Goal: Information Seeking & Learning: Learn about a topic

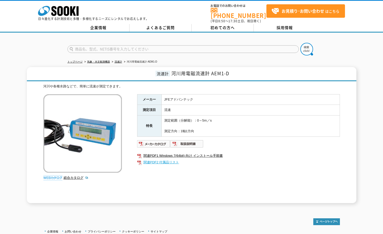
click at [166, 159] on link "関連PDF2 付属品リスト" at bounding box center [238, 162] width 203 height 7
click at [123, 187] on div "河川や各種水路などで、簡単に流速が測定できます。 総合カタログ メーカー JFEアドバンテック 測定項目 流速 特長 測定範囲（分解能）：0～5m／s 測定方…" at bounding box center [191, 143] width 296 height 119
click at [117, 183] on div "河川や各種水路などで、簡単に流速が測定できます。 総合カタログ メーカー JFEアドバンテック 測定項目 流速 特長 測定範囲（分解能）：0～5m／s 測定方…" at bounding box center [191, 143] width 296 height 119
click at [229, 116] on td "測定範囲（分解能）：0～5m／s 測定方向：1軸1方向" at bounding box center [250, 126] width 178 height 21
click at [161, 131] on td "測定範囲（分解能）：0～5m／s 測定方向：1軸1方向" at bounding box center [250, 126] width 178 height 21
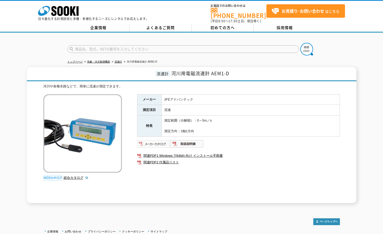
click at [146, 142] on img at bounding box center [153, 144] width 33 height 8
click at [286, 94] on td "JFEアドバンテック" at bounding box center [250, 99] width 178 height 11
click at [137, 89] on div "河川や各種水路などで、簡単に流速が測定できます。 総合カタログ メーカー JFEアドバンテック 測定項目 流速 特長 測定範囲（分解能）：0～5m／s 測定方…" at bounding box center [191, 143] width 296 height 119
click at [75, 176] on link "総合カタログ" at bounding box center [76, 178] width 25 height 4
click at [292, 84] on div "河川や各種水路などで、簡単に流速が測定できます。" at bounding box center [191, 86] width 296 height 5
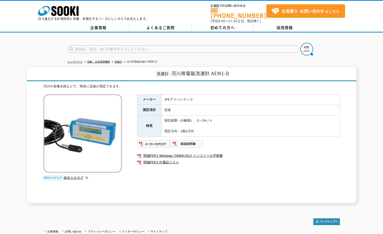
click at [222, 79] on div "流速計 河川用電磁流速計 AEM1-D 河川や各種水路などで、簡単に流速が測定できます。 総合カタログ メーカー JFEアドバンテック 測定項目 流速 特長 …" at bounding box center [191, 135] width 329 height 136
click at [203, 84] on div "河川や各種水路などで、簡単に流速が測定できます。" at bounding box center [191, 86] width 296 height 5
click at [196, 94] on td "JFEアドバンテック" at bounding box center [250, 99] width 178 height 11
click at [190, 105] on td "流速" at bounding box center [250, 110] width 178 height 11
click at [224, 105] on td "流速" at bounding box center [250, 110] width 178 height 11
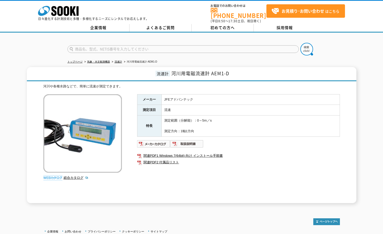
click at [203, 105] on td "流速" at bounding box center [250, 110] width 178 height 11
click at [251, 98] on td "JFEアドバンテック" at bounding box center [250, 99] width 178 height 11
drag, startPoint x: 233, startPoint y: 95, endPoint x: 230, endPoint y: 96, distance: 3.1
click at [233, 95] on td "JFEアドバンテック" at bounding box center [250, 99] width 178 height 11
click at [219, 98] on td "JFEアドバンテック" at bounding box center [250, 99] width 178 height 11
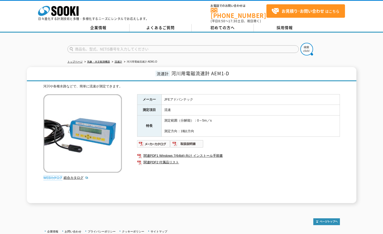
click at [204, 108] on td "流速" at bounding box center [250, 110] width 178 height 11
click at [200, 112] on td "流速" at bounding box center [250, 110] width 178 height 11
click at [190, 116] on td "測定範囲（分解能）：0～5m／s 測定方向：1軸1方向" at bounding box center [250, 126] width 178 height 21
click at [192, 105] on td "流速" at bounding box center [250, 110] width 178 height 11
click at [200, 75] on h1 "流速計 河川用電磁流速計 AEM1-D" at bounding box center [191, 74] width 329 height 14
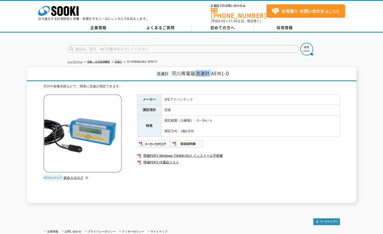
click at [200, 75] on h1 "流速計 河川用電磁流速計 AEM1-D" at bounding box center [191, 74] width 329 height 14
drag, startPoint x: 200, startPoint y: 75, endPoint x: 233, endPoint y: 95, distance: 39.0
click at [218, 94] on td "JFEアドバンテック" at bounding box center [250, 99] width 178 height 11
drag, startPoint x: 275, startPoint y: 90, endPoint x: 278, endPoint y: 90, distance: 3.1
click at [275, 90] on div "河川や各種水路などで、簡単に流速が測定できます。 総合カタログ メーカー JFEアドバンテック 測定項目 流速 特長 測定範囲（分解能）：0～5m／s 測定方…" at bounding box center [191, 143] width 296 height 119
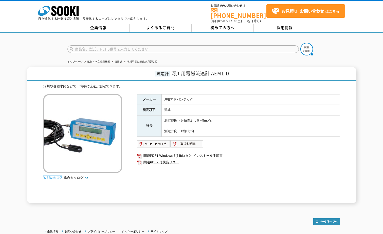
click at [278, 90] on div "河川や各種水路などで、簡単に流速が測定できます。 総合カタログ メーカー JFEアドバンテック 測定項目 流速 特長 測定範囲（分解能）：0～5m／s 測定方…" at bounding box center [191, 143] width 296 height 119
click at [229, 86] on div "河川や各種水路などで、簡単に流速が測定できます。 総合カタログ メーカー JFEアドバンテック 測定項目 流速 特長 測定範囲（分解能）：0～5m／s 測定方…" at bounding box center [191, 143] width 296 height 119
click at [283, 85] on div "河川や各種水路などで、簡単に流速が測定できます。" at bounding box center [191, 86] width 296 height 5
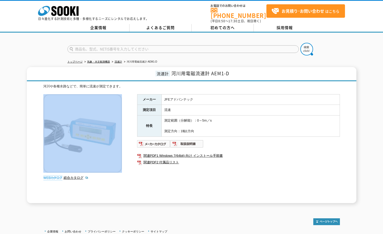
click at [282, 84] on div "河川や各種水路などで、簡単に流速が測定できます。" at bounding box center [191, 86] width 296 height 5
click at [243, 79] on div "流速計 河川用電磁流速計 AEM1-D 河川や各種水路などで、簡単に流速が測定できます。 総合カタログ メーカー JFEアドバンテック 測定項目 流速 特長 …" at bounding box center [191, 135] width 329 height 136
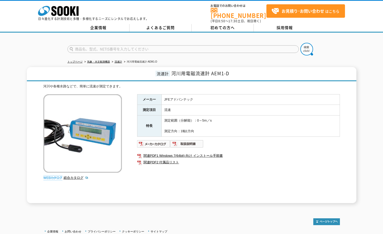
click at [274, 87] on div "河川や各種水路などで、簡単に流速が測定できます。 総合カタログ メーカー JFEアドバンテック 測定項目 流速 特長 測定範囲（分解能）：0～5m／s 測定方…" at bounding box center [191, 143] width 296 height 119
click at [271, 84] on div "河川や各種水路などで、簡単に流速が測定できます。" at bounding box center [191, 86] width 296 height 5
drag, startPoint x: 261, startPoint y: 79, endPoint x: 223, endPoint y: 79, distance: 37.5
click at [223, 79] on div "流速計 河川用電磁流速計 AEM1-D 河川や各種水路などで、簡単に流速が測定できます。 総合カタログ メーカー JFEアドバンテック 測定項目 流速 特長 …" at bounding box center [191, 135] width 329 height 136
click at [227, 81] on div "流速計 河川用電磁流速計 AEM1-D 河川や各種水路などで、簡単に流速が測定できます。 総合カタログ メーカー JFEアドバンテック 測定項目 流速 特長 …" at bounding box center [191, 135] width 329 height 136
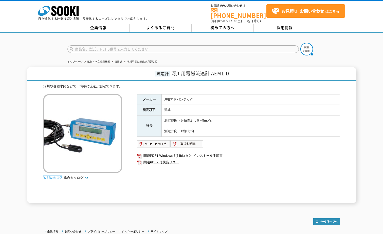
click at [261, 84] on div "河川や各種水路などで、簡単に流速が測定できます。" at bounding box center [191, 86] width 296 height 5
click at [262, 84] on div "河川や各種水路などで、簡単に流速が測定できます。" at bounding box center [191, 86] width 296 height 5
click at [250, 85] on div "河川や各種水路などで、簡単に流速が測定できます。" at bounding box center [191, 86] width 296 height 5
